Goal: Task Accomplishment & Management: Manage account settings

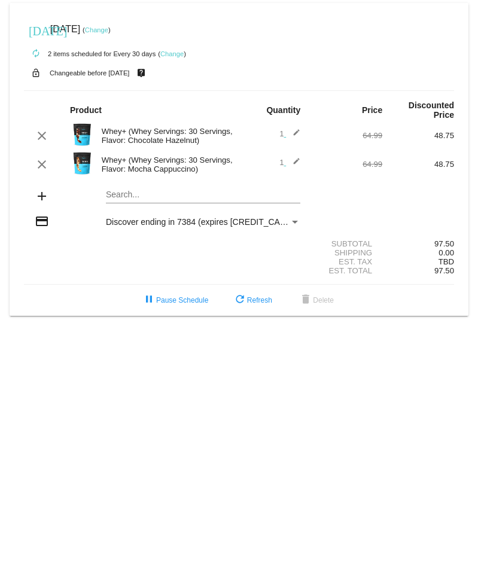
click at [108, 32] on link "Change" at bounding box center [96, 29] width 23 height 7
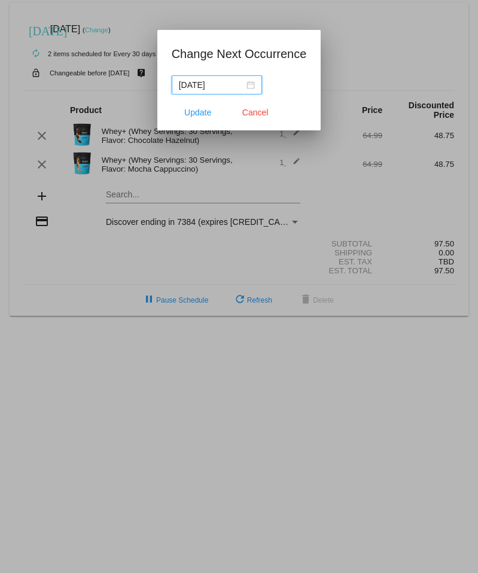
click at [242, 87] on div "2025-08-22" at bounding box center [217, 84] width 76 height 13
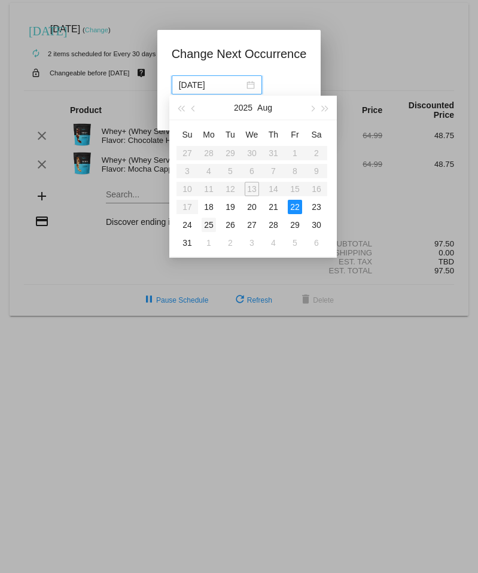
click at [210, 225] on div "25" at bounding box center [209, 225] width 14 height 14
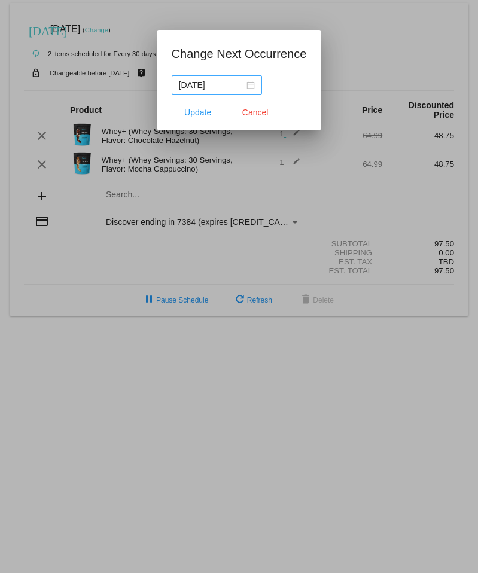
click at [237, 92] on nz-date-picker "2025-08-25" at bounding box center [217, 84] width 90 height 19
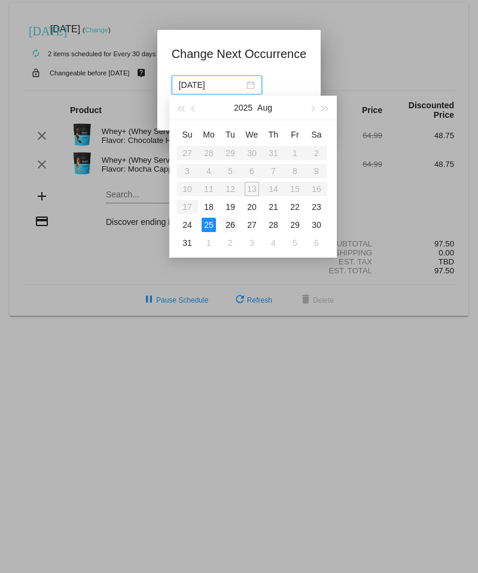
click at [227, 225] on div "26" at bounding box center [230, 225] width 14 height 14
type input "2025-08-26"
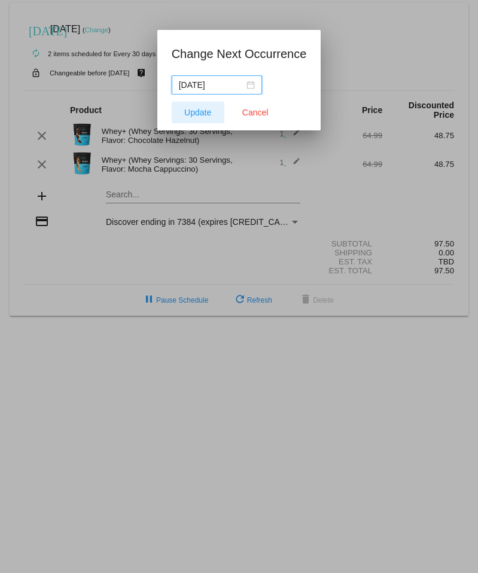
click at [191, 114] on span "Update" at bounding box center [197, 113] width 27 height 10
